Goal: Task Accomplishment & Management: Manage account settings

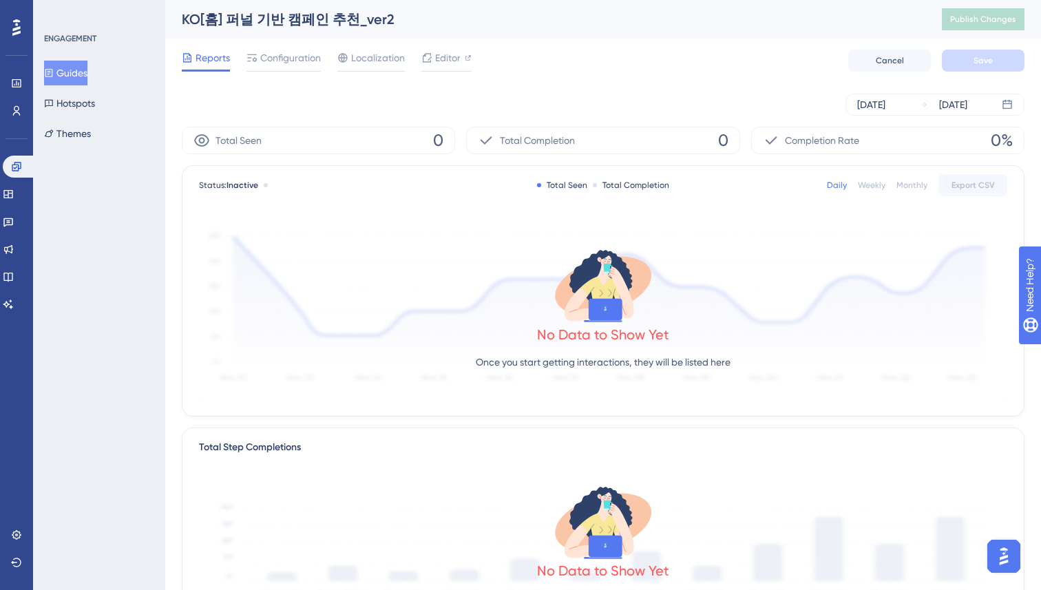
click at [59, 62] on button "Guides" at bounding box center [65, 73] width 43 height 25
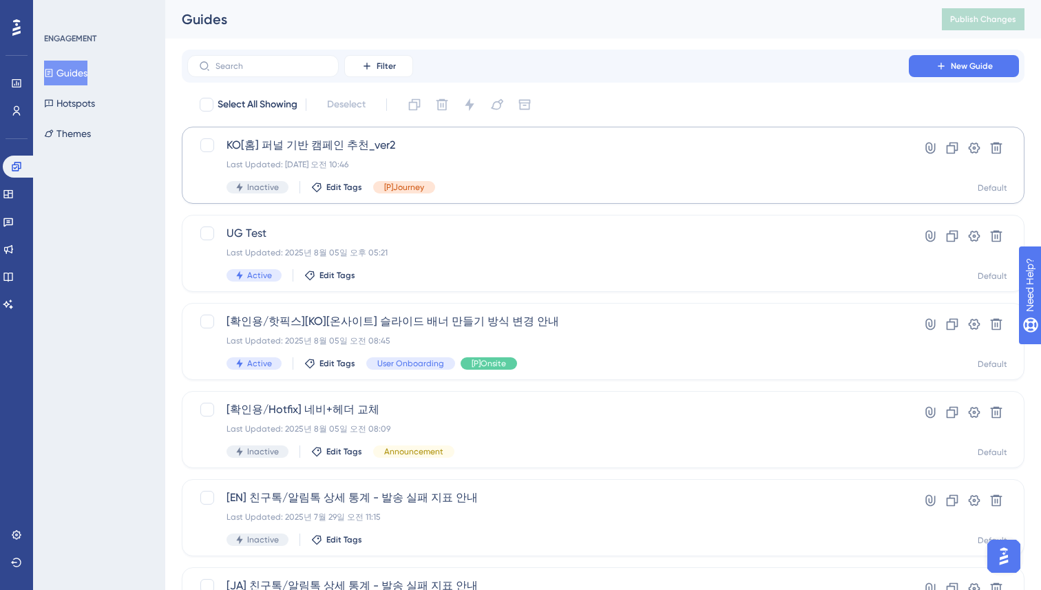
scroll to position [1, 0]
click at [484, 154] on div "KO[홈] 퍼널 기반 캠페인 추천_ver2 Last Updated: [DATE] 오전 10:46 Inactive Edit Tags [P]Jou…" at bounding box center [548, 164] width 643 height 56
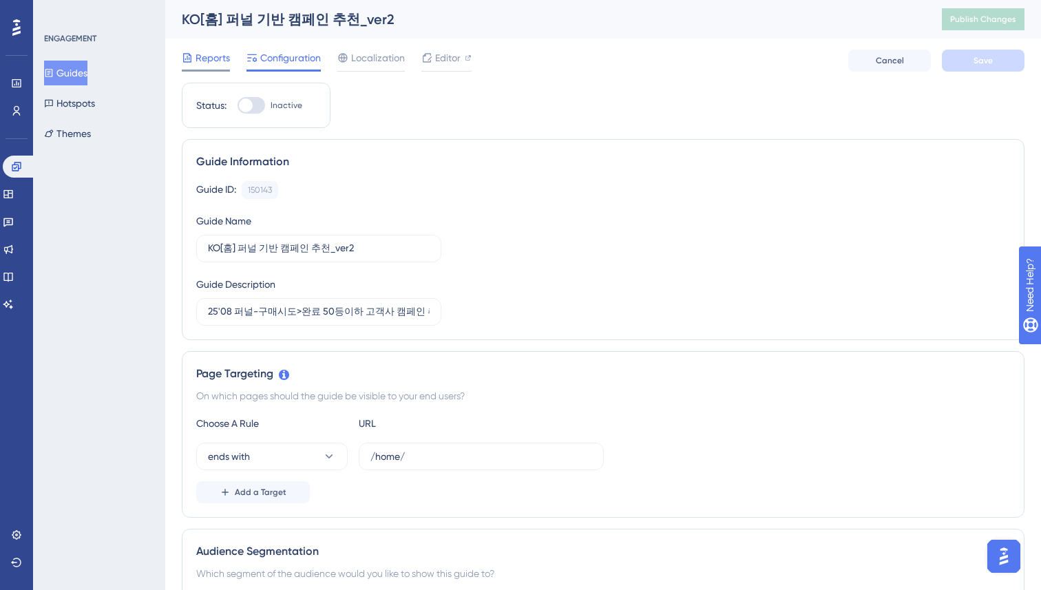
click at [222, 58] on span "Reports" at bounding box center [213, 58] width 34 height 17
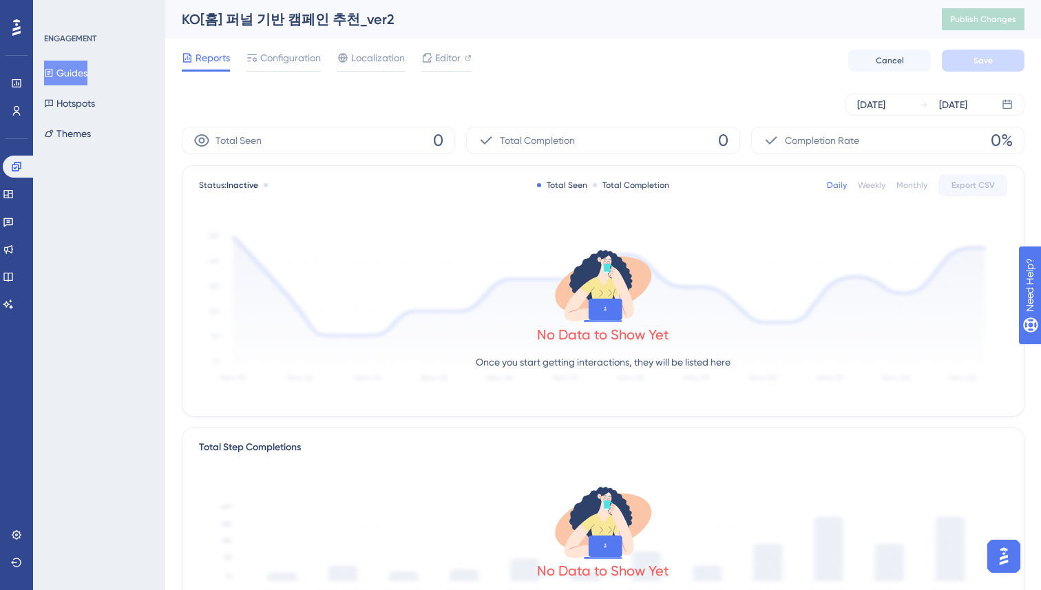
click at [258, 72] on div "Reports Configuration Localization Editor Cancel Save" at bounding box center [603, 61] width 843 height 44
click at [266, 55] on span "Configuration" at bounding box center [290, 58] width 61 height 17
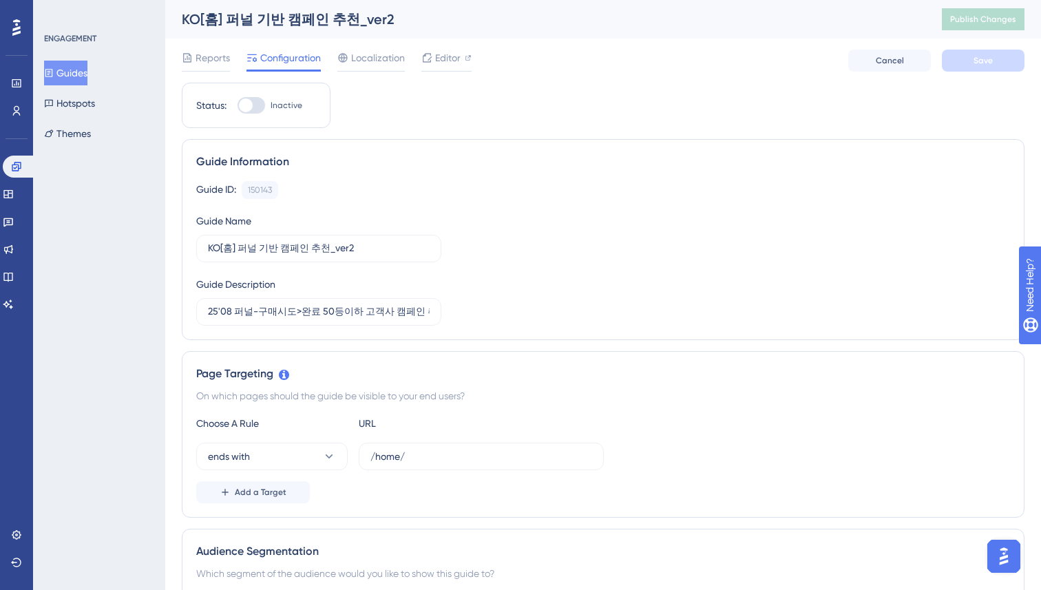
click at [80, 75] on button "Guides" at bounding box center [65, 73] width 43 height 25
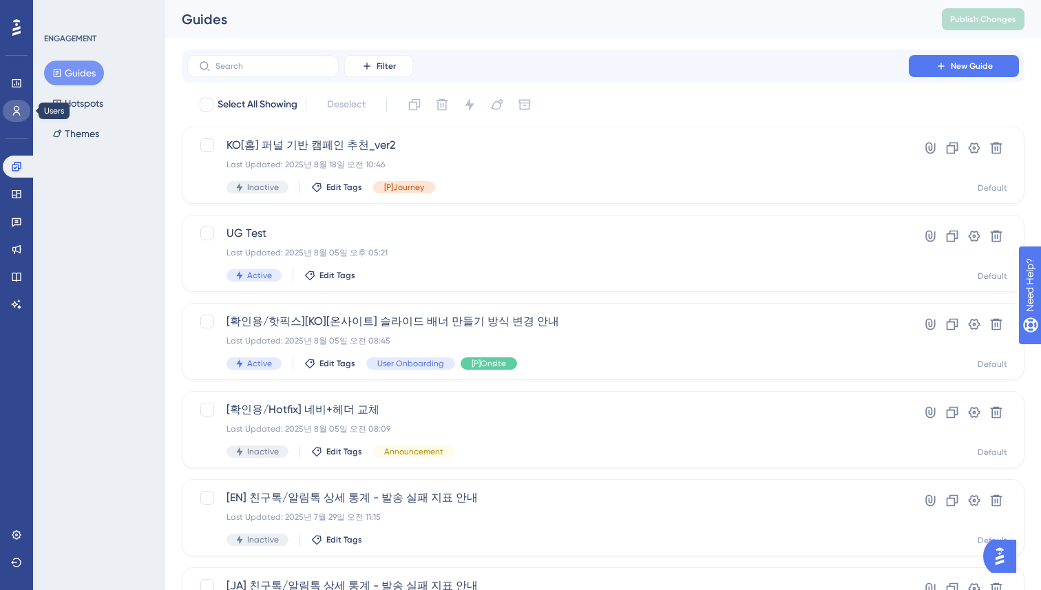
click at [19, 106] on icon at bounding box center [16, 110] width 11 height 11
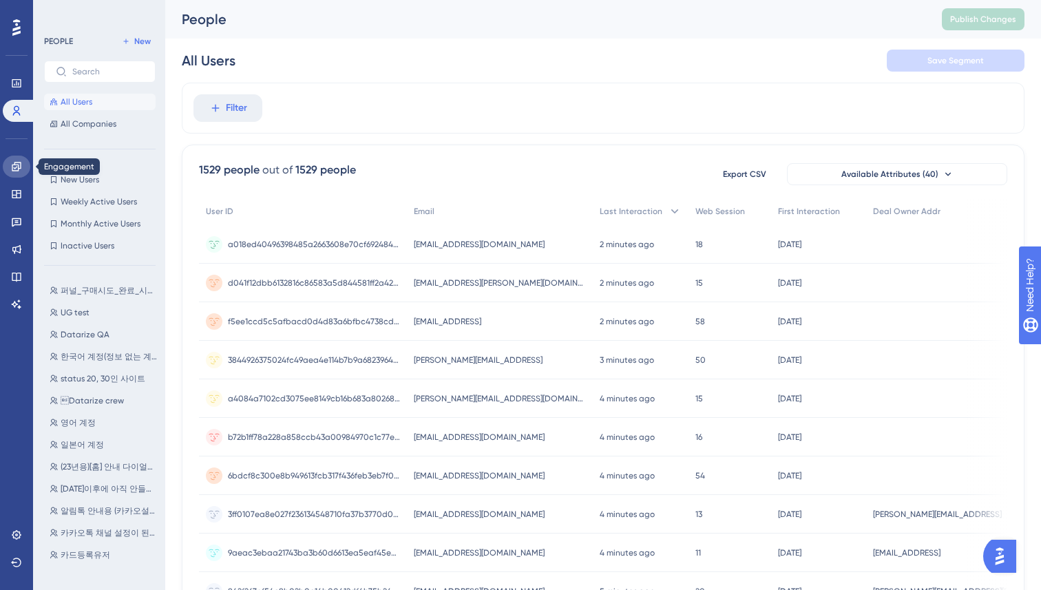
click at [19, 171] on icon at bounding box center [16, 166] width 11 height 11
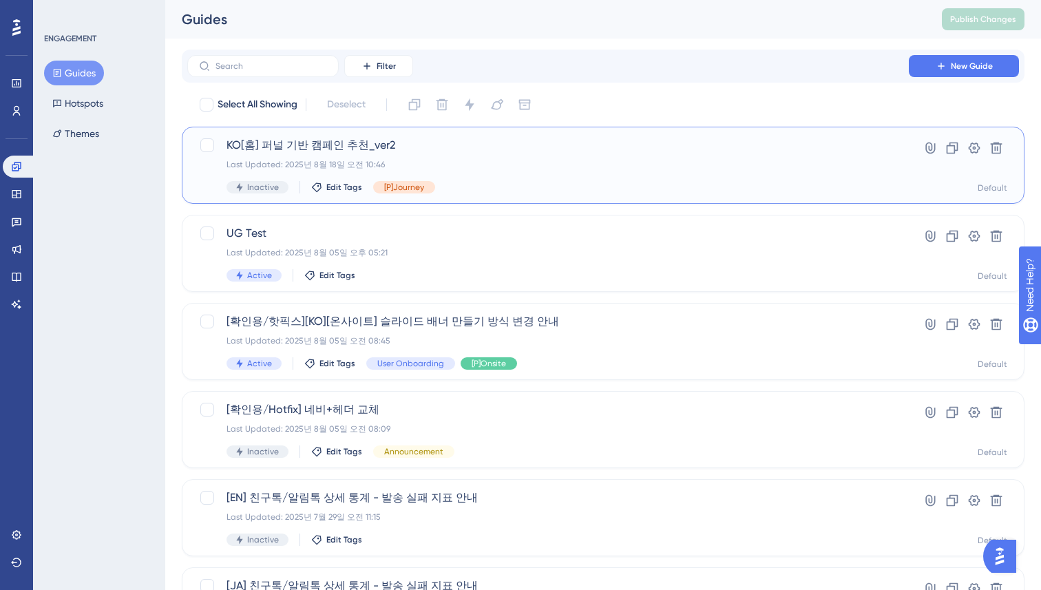
click at [564, 155] on div "KO[홈] 퍼널 기반 캠페인 추천_ver2 Last Updated: [DATE] 오전 10:46 Inactive Edit Tags [P]Jou…" at bounding box center [548, 165] width 643 height 56
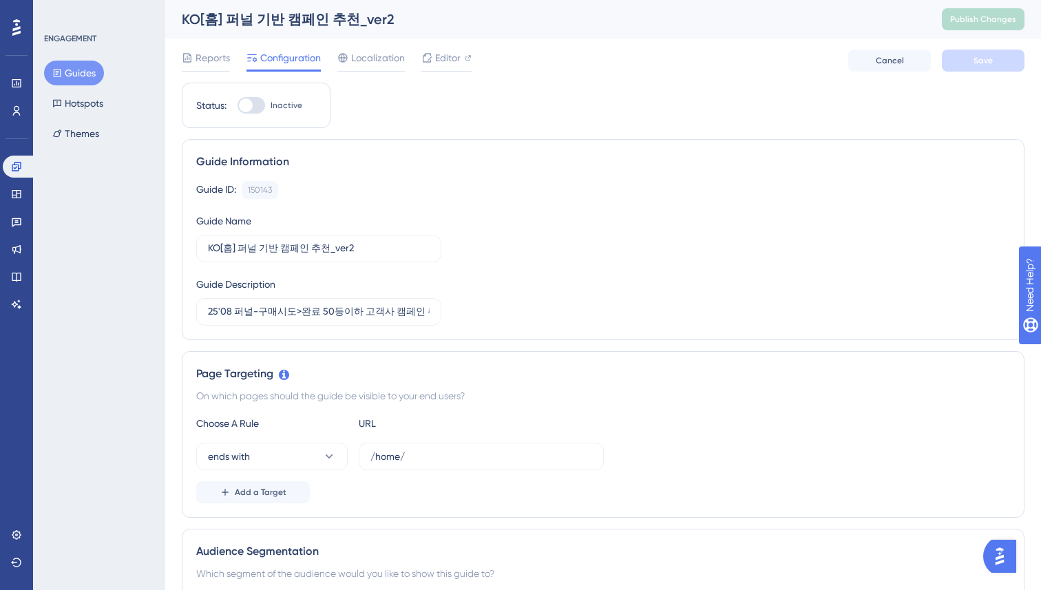
click at [263, 108] on div at bounding box center [252, 105] width 28 height 17
click at [238, 106] on input "Inactive" at bounding box center [237, 105] width 1 height 1
checkbox input "true"
click at [993, 63] on button "Save" at bounding box center [983, 61] width 83 height 22
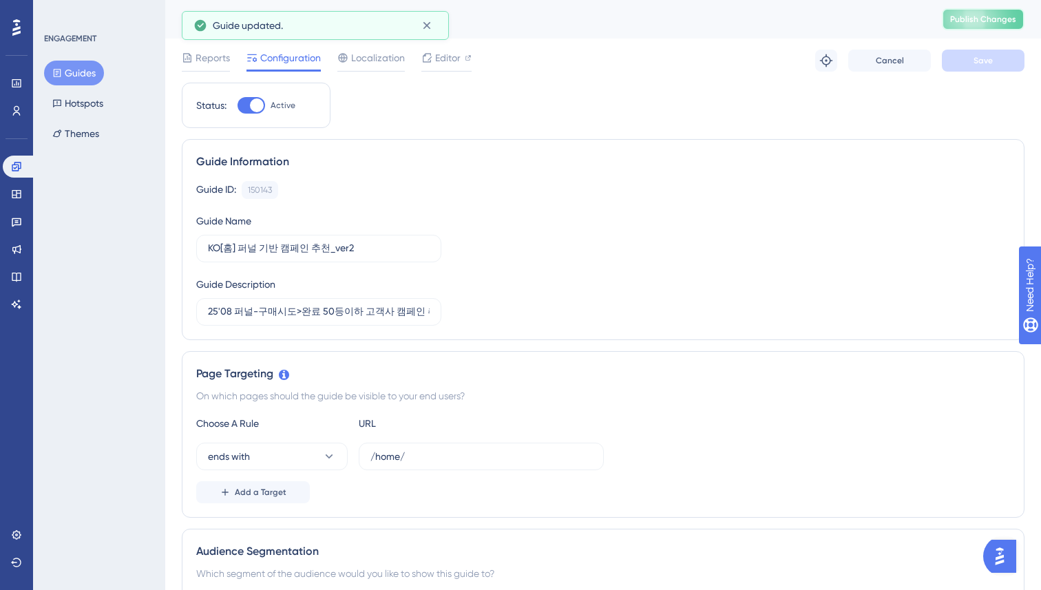
click at [989, 20] on span "Publish Changes" at bounding box center [983, 19] width 66 height 11
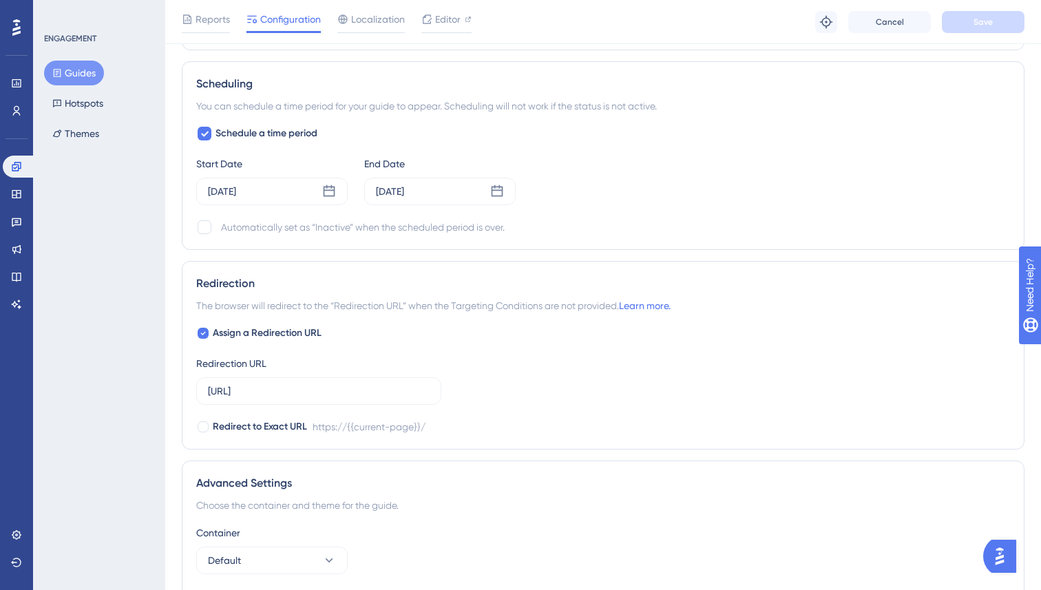
scroll to position [1166, 0]
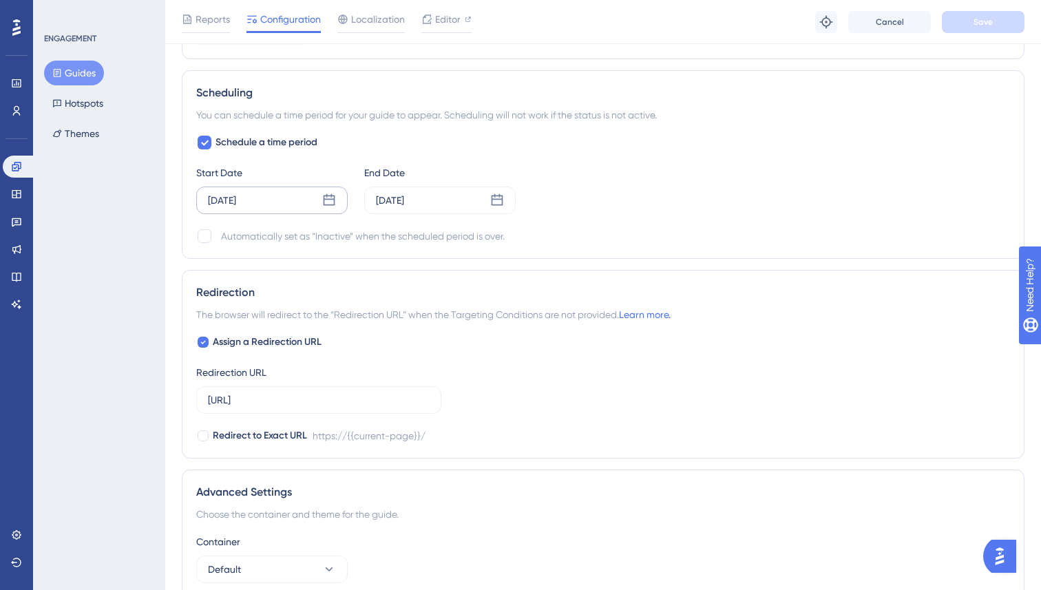
click at [330, 196] on icon at bounding box center [329, 201] width 14 height 14
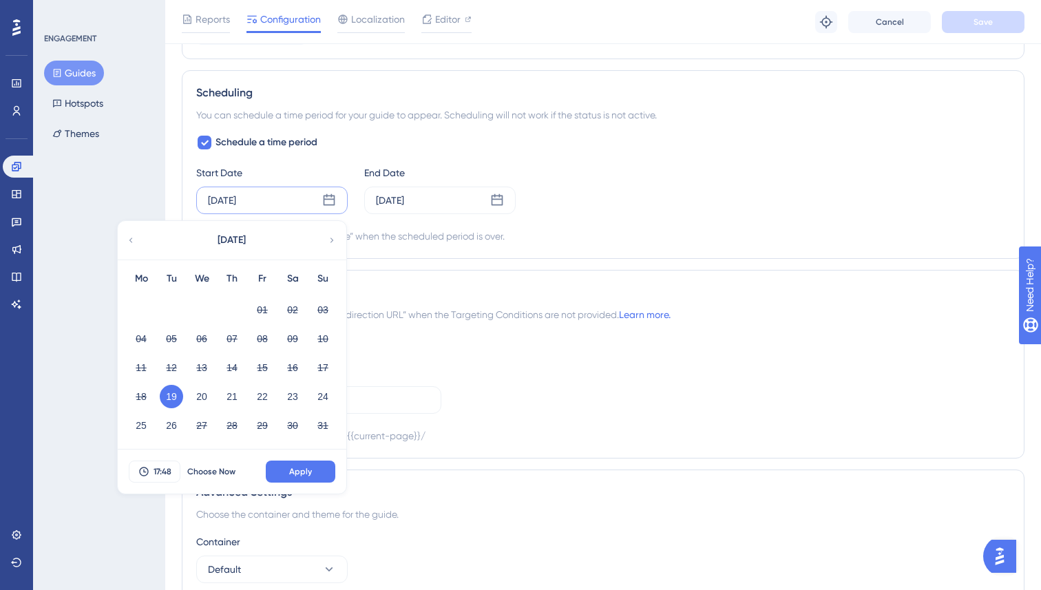
scroll to position [1159, 0]
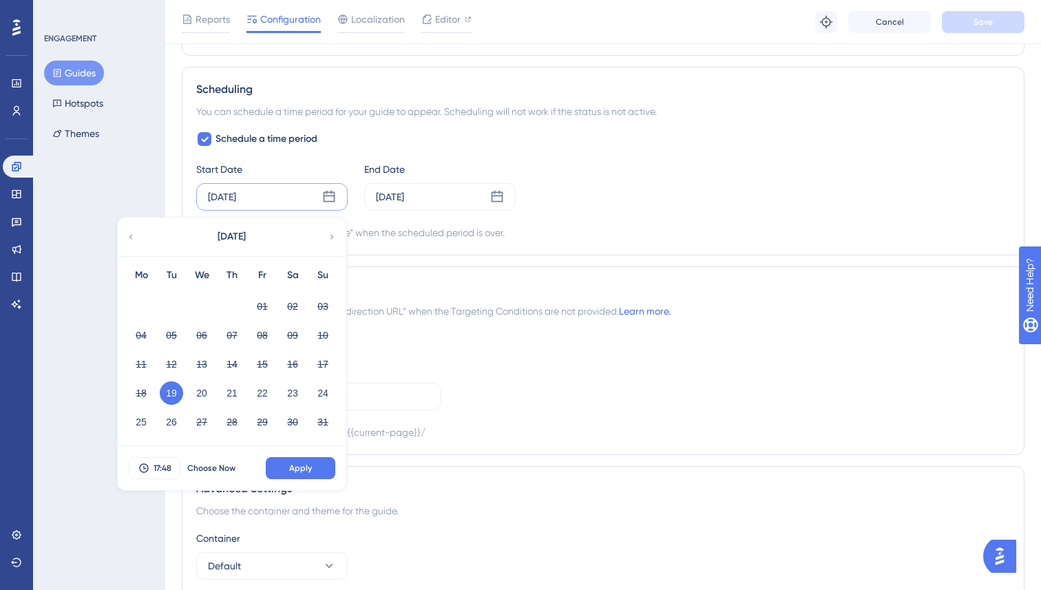
click at [736, 185] on div "Start Date Aug 19 2025 August 2025 Mo Tu We Th Fr Sa Su 01 02 03 04 05 06 07 08…" at bounding box center [603, 186] width 814 height 50
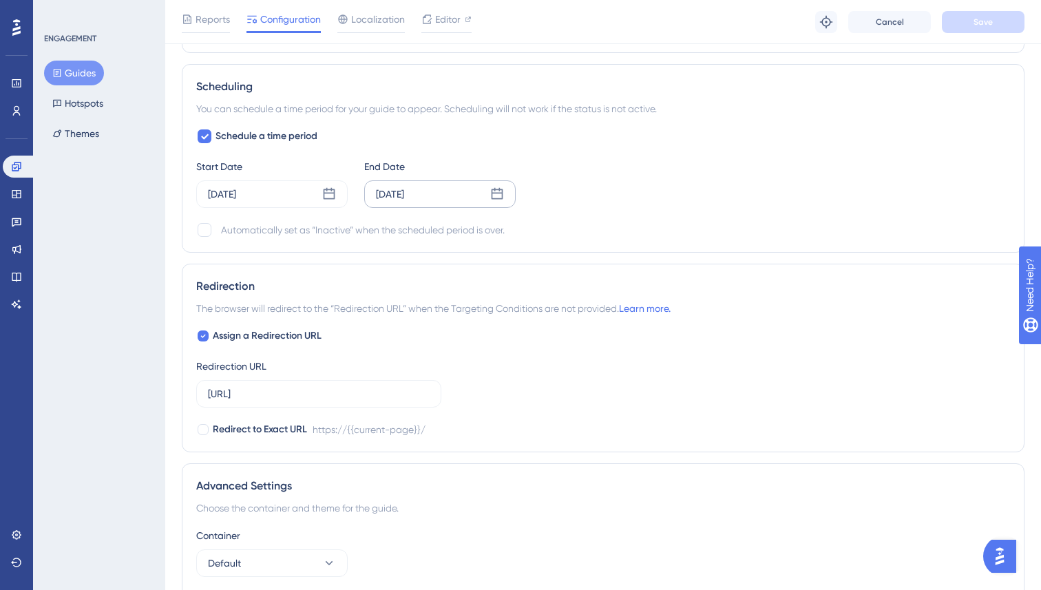
click at [494, 196] on icon at bounding box center [497, 194] width 14 height 14
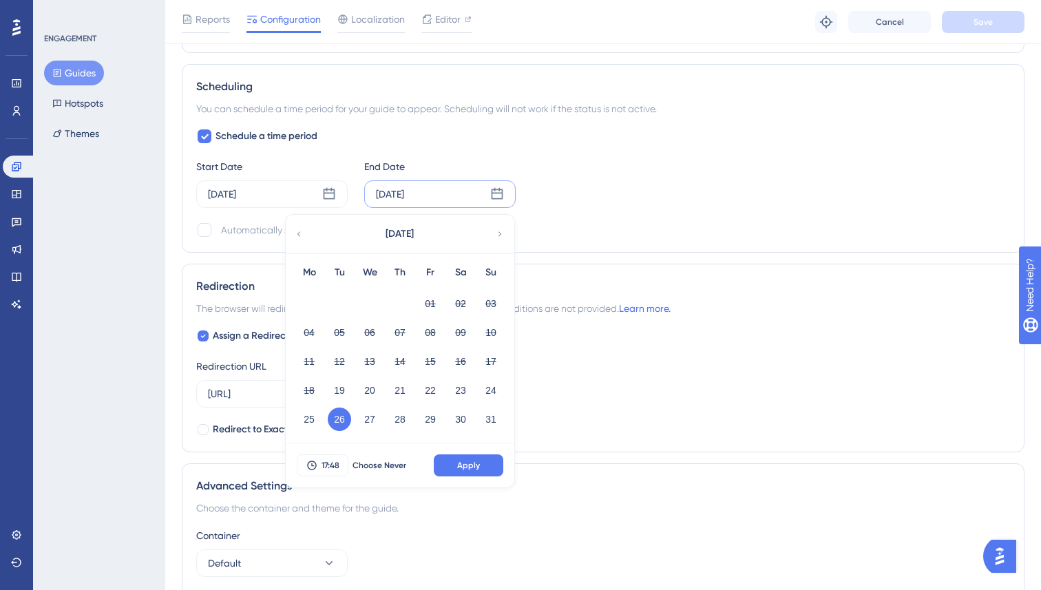
click at [499, 233] on icon at bounding box center [500, 234] width 10 height 12
click at [303, 233] on icon at bounding box center [299, 234] width 10 height 12
click at [497, 232] on icon at bounding box center [500, 234] width 10 height 12
click at [305, 304] on button "01" at bounding box center [309, 303] width 23 height 23
click at [457, 465] on button "Apply" at bounding box center [469, 466] width 70 height 22
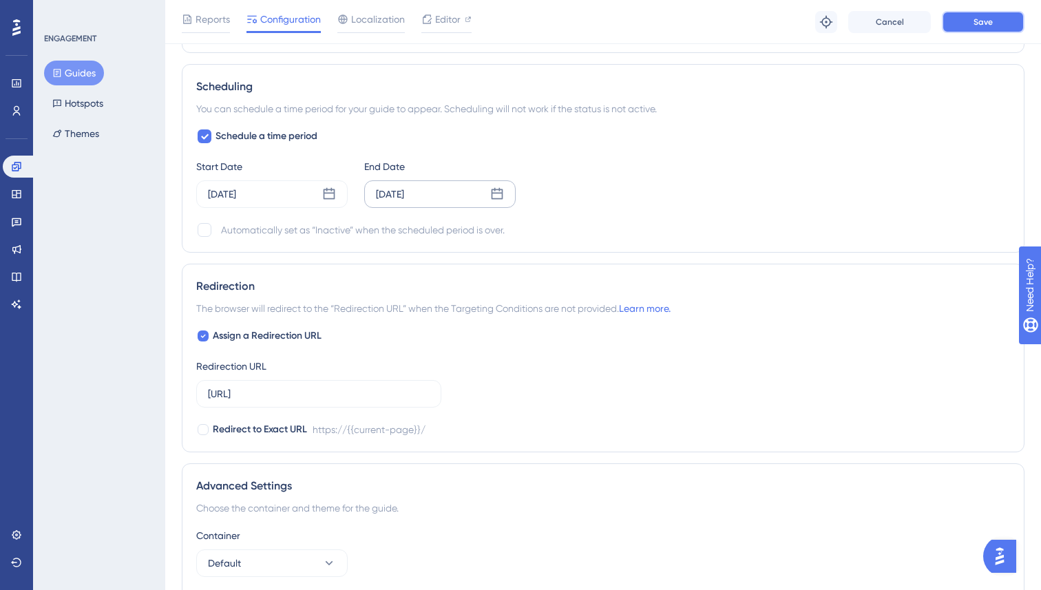
click at [963, 29] on button "Save" at bounding box center [983, 22] width 83 height 22
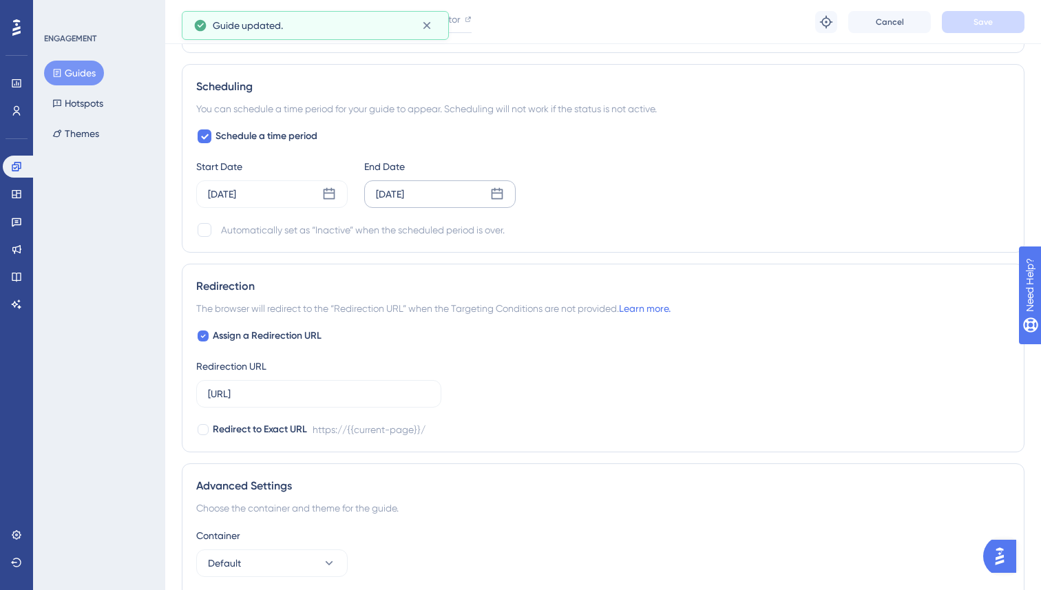
scroll to position [0, 0]
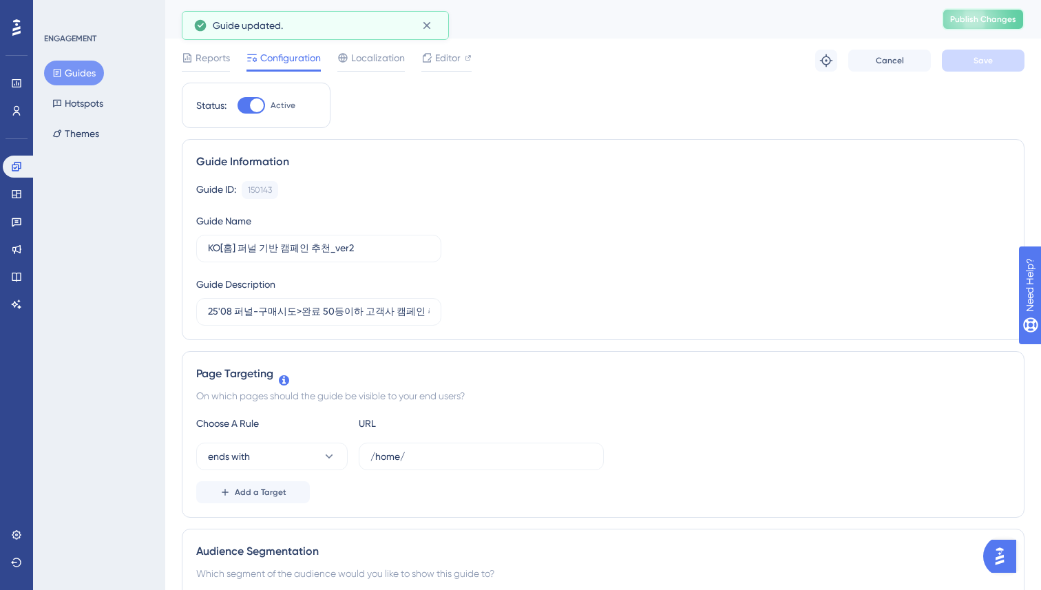
click at [998, 19] on span "Publish Changes" at bounding box center [983, 19] width 66 height 11
click at [71, 79] on button "Guides" at bounding box center [74, 73] width 60 height 25
